Goal: Information Seeking & Learning: Compare options

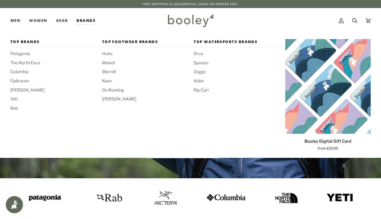
click at [85, 22] on link "Brands" at bounding box center [86, 20] width 28 height 25
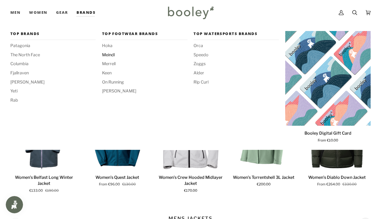
click at [108, 56] on span "Meindl" at bounding box center [144, 55] width 85 height 6
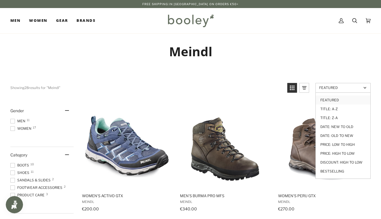
click at [336, 89] on span "Featured" at bounding box center [340, 88] width 42 height 4
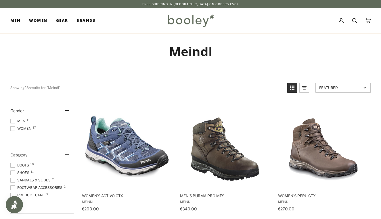
click at [336, 90] on span "Featured" at bounding box center [340, 88] width 42 height 4
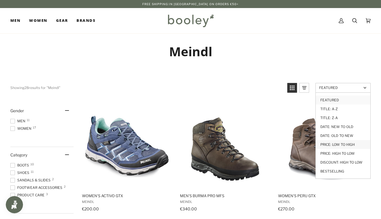
click at [336, 143] on link "Price: Low to High" at bounding box center [343, 144] width 55 height 9
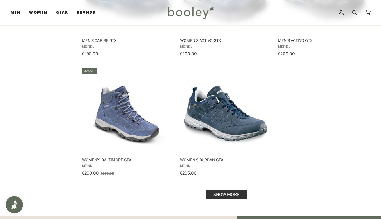
scroll to position [759, 0]
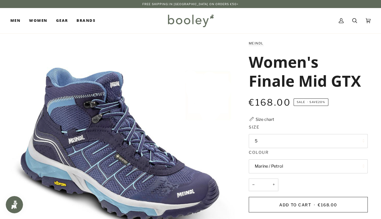
click at [281, 142] on button "5" at bounding box center [308, 141] width 119 height 14
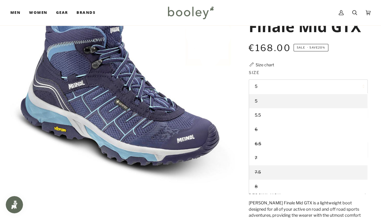
scroll to position [61, 0]
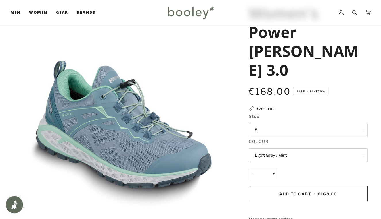
scroll to position [61, 0]
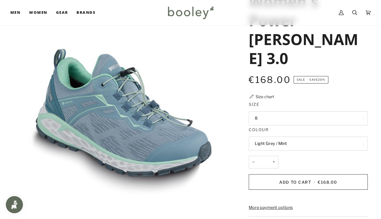
click at [263, 112] on button "8" at bounding box center [308, 119] width 119 height 14
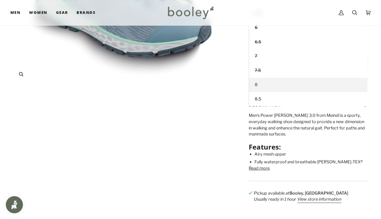
scroll to position [182, 0]
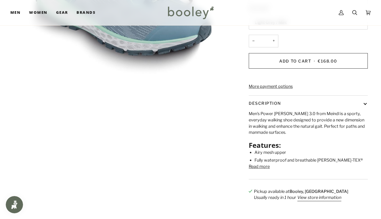
click at [257, 164] on button "Read more" at bounding box center [259, 167] width 21 height 6
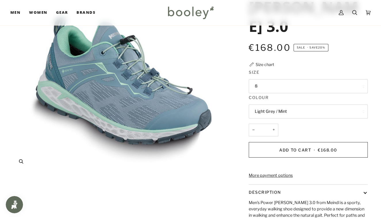
scroll to position [121, 0]
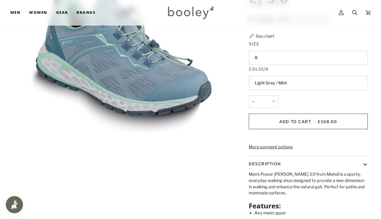
click at [276, 76] on button "Light Grey / Mint" at bounding box center [308, 83] width 119 height 14
click at [263, 51] on button "8" at bounding box center [308, 58] width 119 height 14
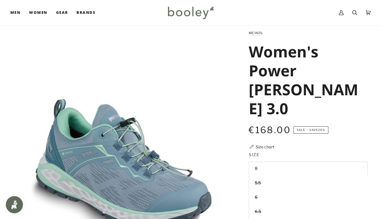
scroll to position [0, 0]
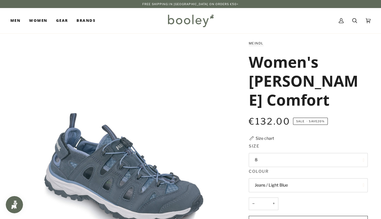
click at [294, 153] on button "8" at bounding box center [308, 160] width 119 height 14
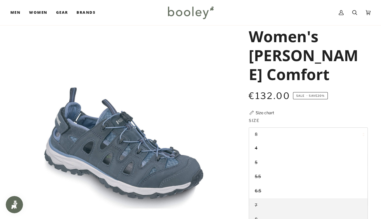
scroll to position [30, 0]
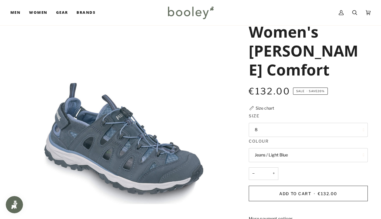
click at [219, 100] on img "Meindl Women's Lipari Comfort Jeans / Light Blue - Booley Galway" at bounding box center [122, 122] width 225 height 225
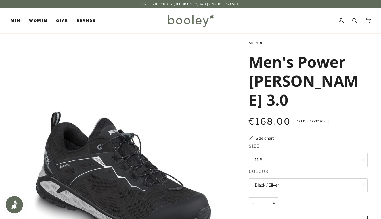
click at [270, 153] on button "11.5" at bounding box center [308, 160] width 119 height 14
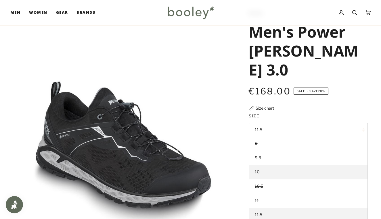
scroll to position [91, 0]
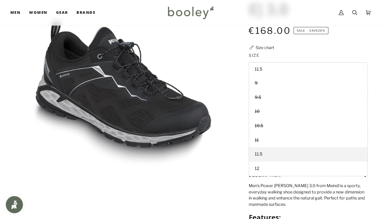
drag, startPoint x: 239, startPoint y: 164, endPoint x: 237, endPoint y: 159, distance: 5.8
click at [239, 163] on div "Meindl Men's Power [PERSON_NAME] 3.0 €168.00 Sale • Save 20% Size chart Size 11…" at bounding box center [302, 114] width 129 height 330
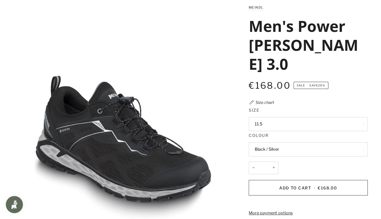
scroll to position [0, 0]
